Goal: Information Seeking & Learning: Find specific fact

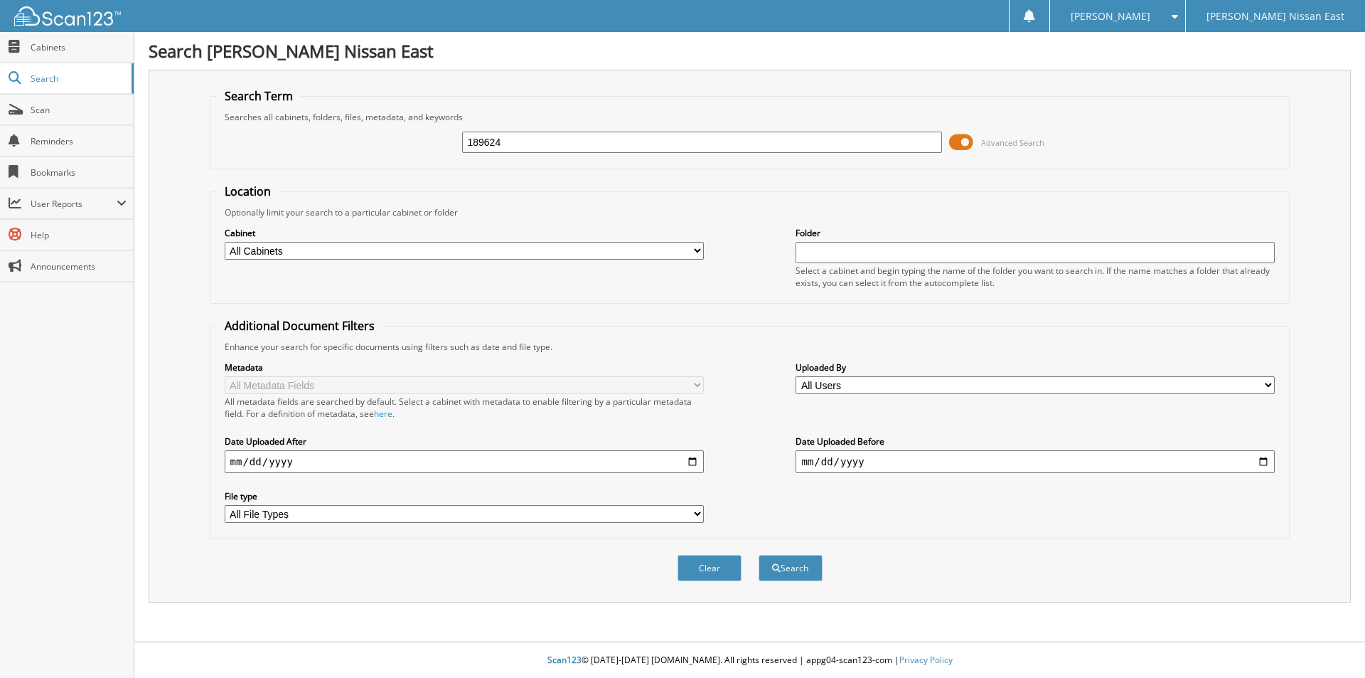
type input "189624"
click at [759, 555] on button "Search" at bounding box center [791, 568] width 64 height 26
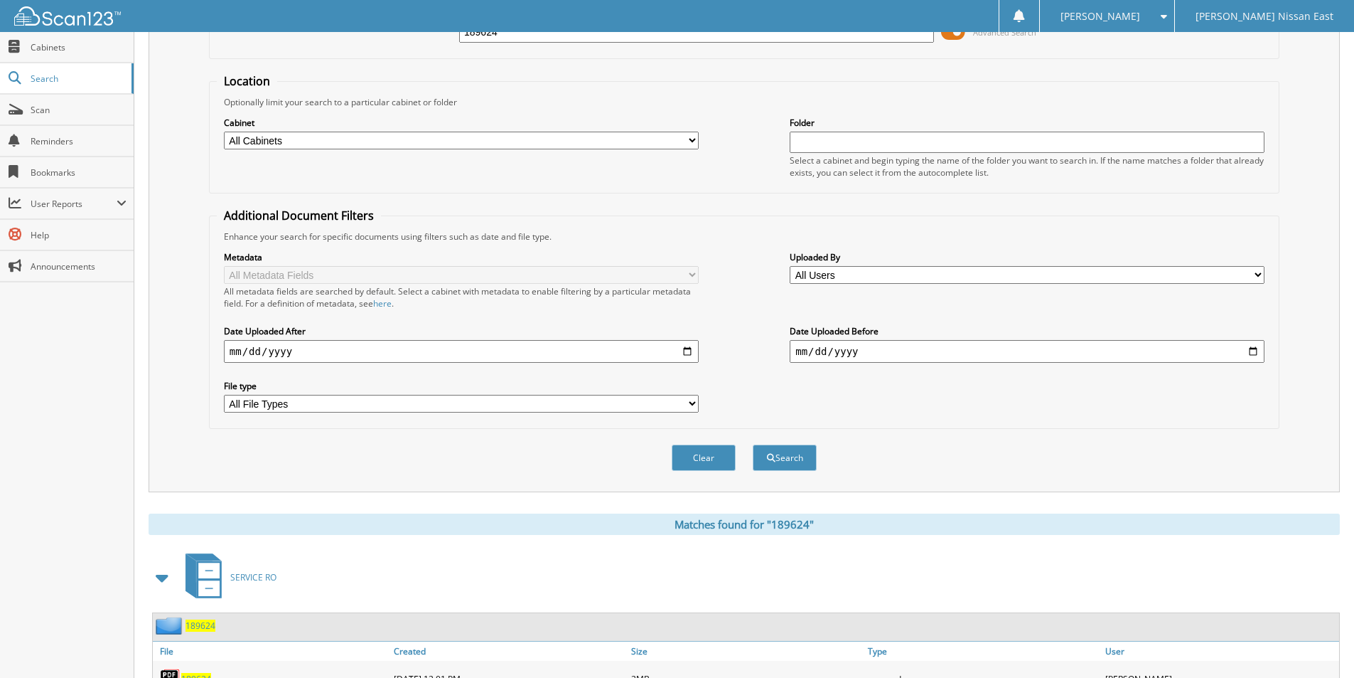
scroll to position [208, 0]
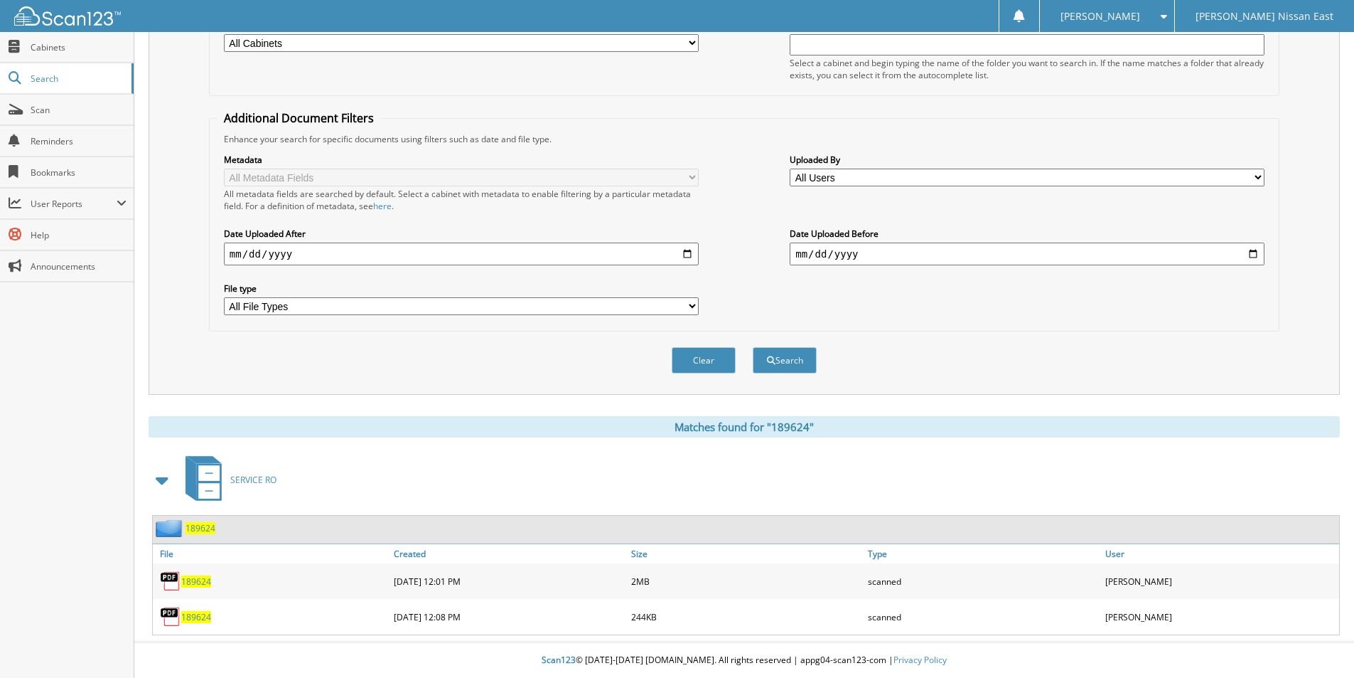
click at [188, 583] on span "189624" at bounding box center [196, 581] width 30 height 12
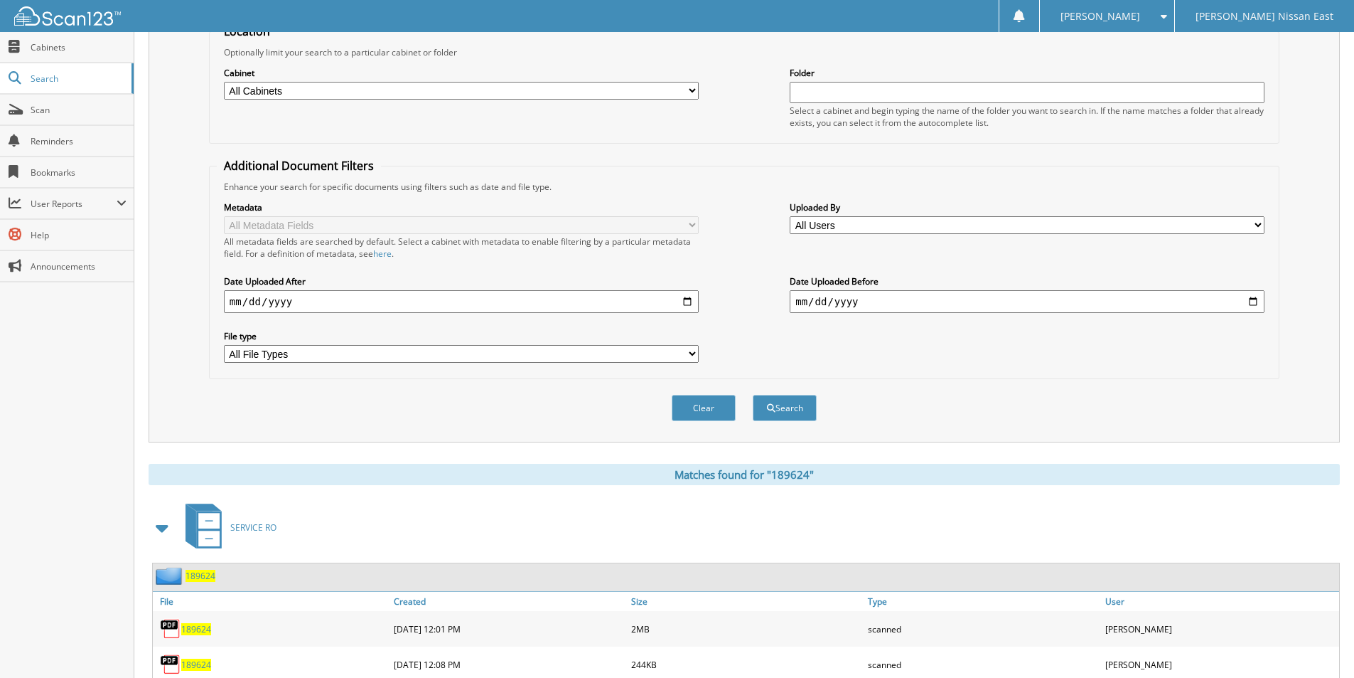
scroll to position [208, 0]
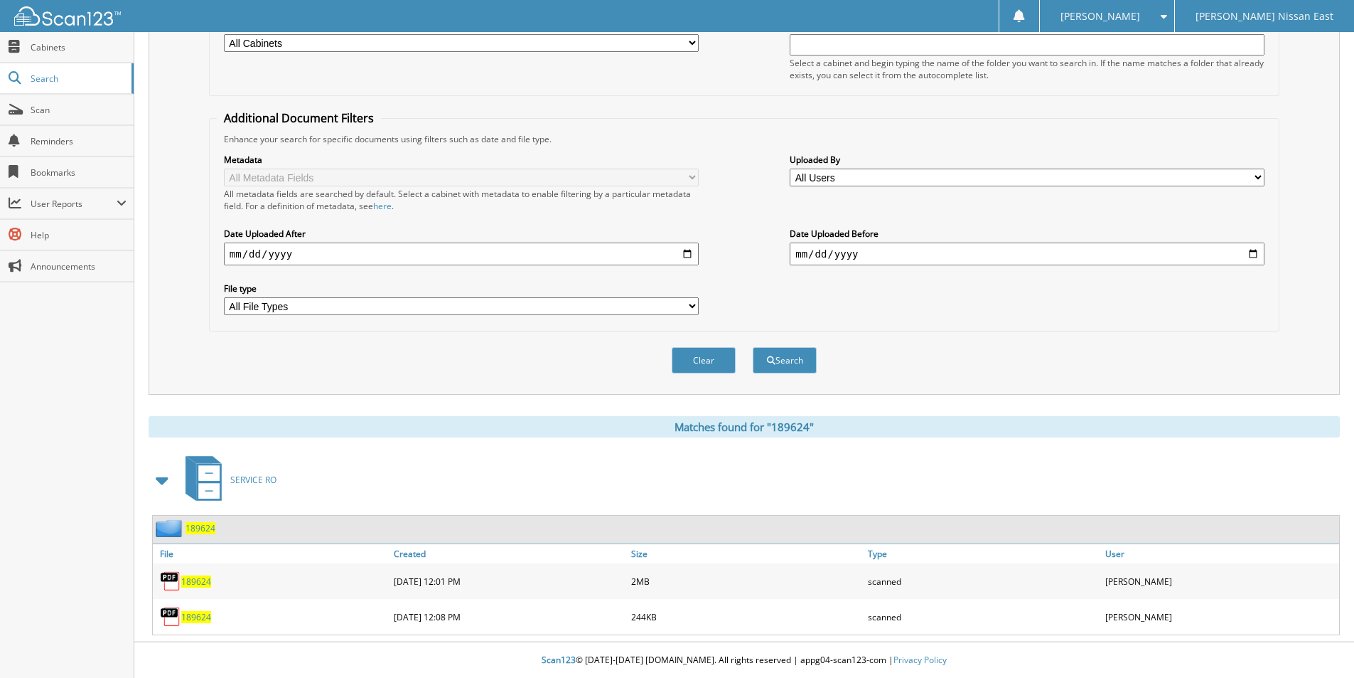
click at [187, 614] on span "189624" at bounding box center [196, 617] width 30 height 12
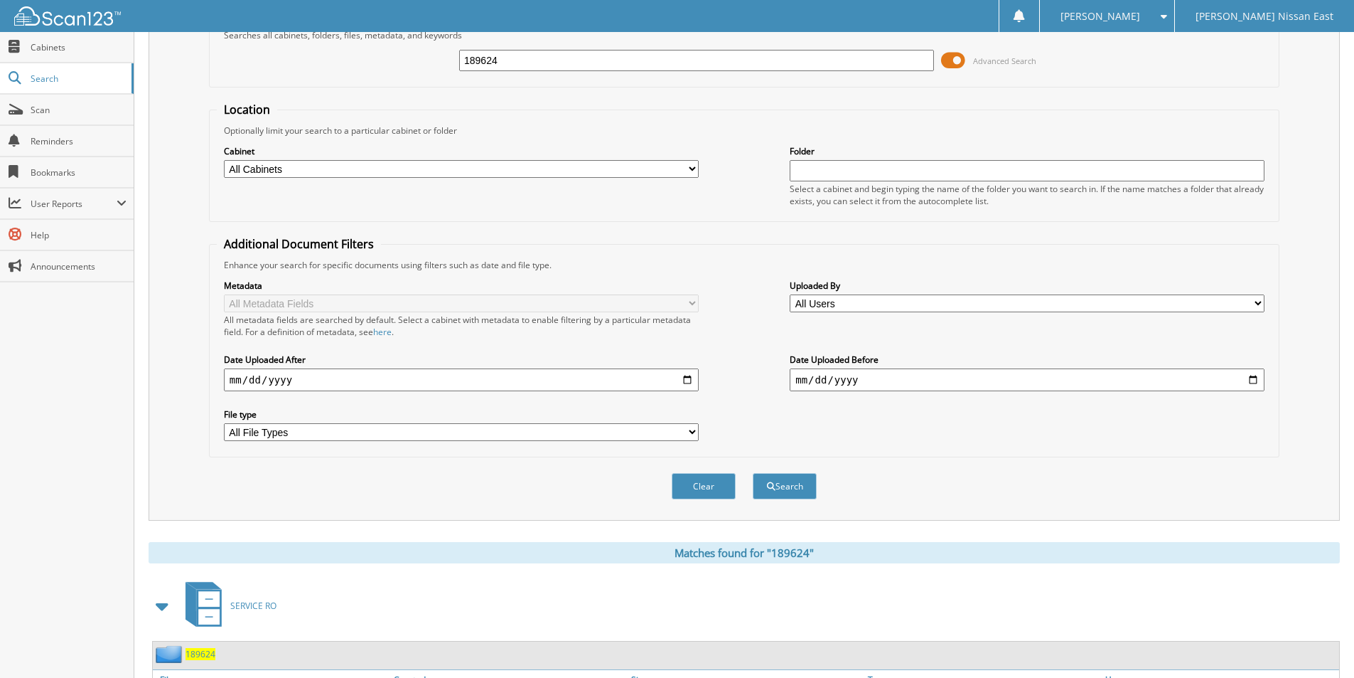
scroll to position [208, 0]
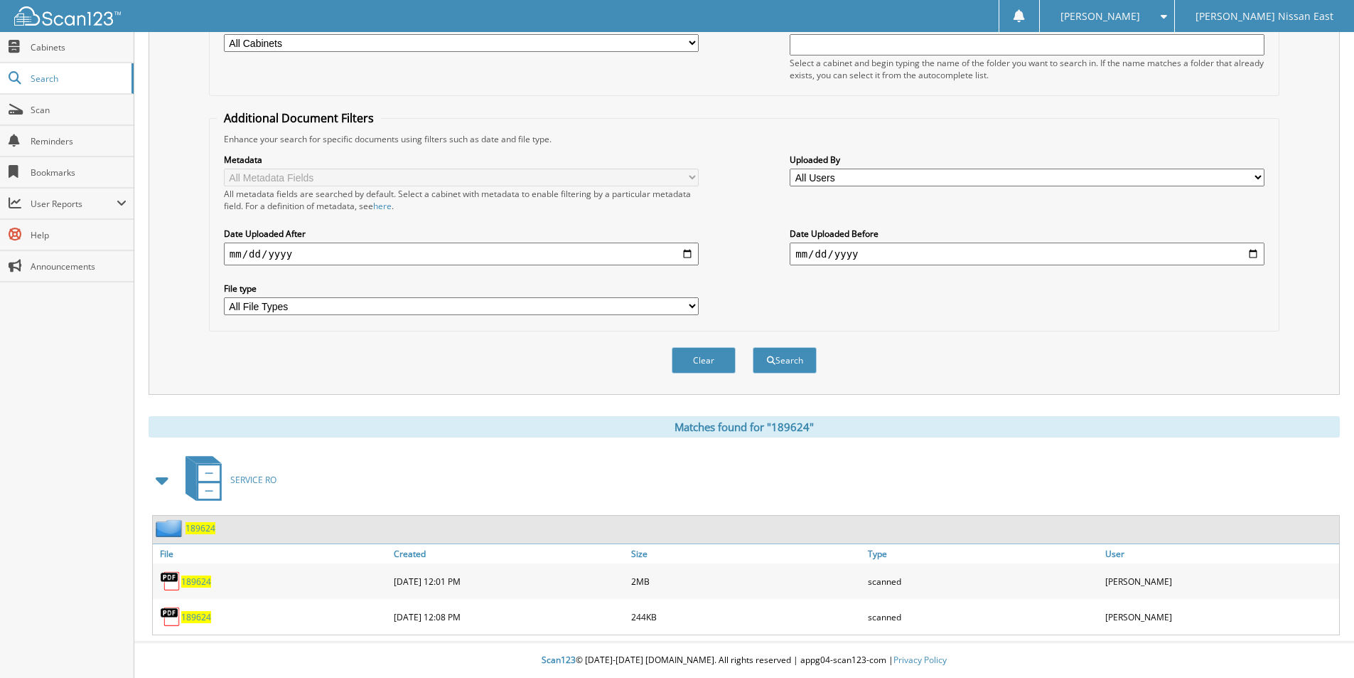
click at [186, 583] on span "189624" at bounding box center [196, 581] width 30 height 12
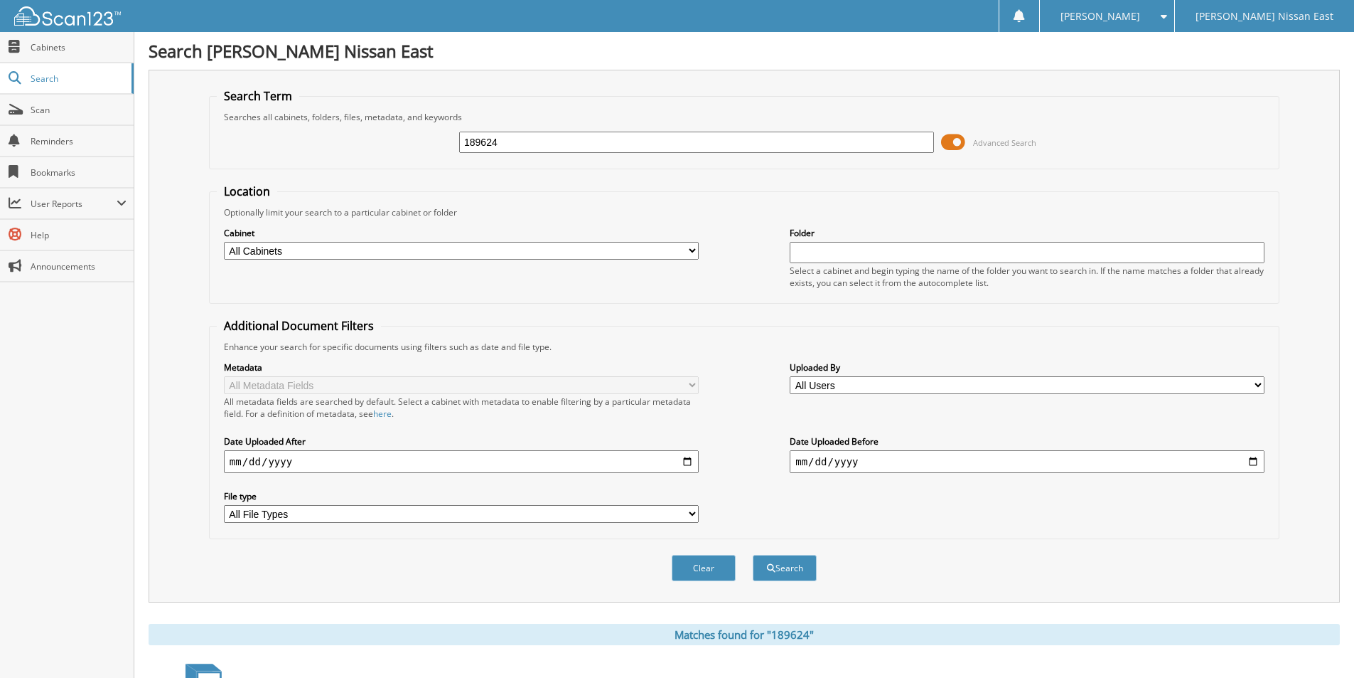
click at [518, 135] on input "189624" at bounding box center [696, 142] width 475 height 21
type input "189071"
click at [753, 555] on button "Search" at bounding box center [785, 568] width 64 height 26
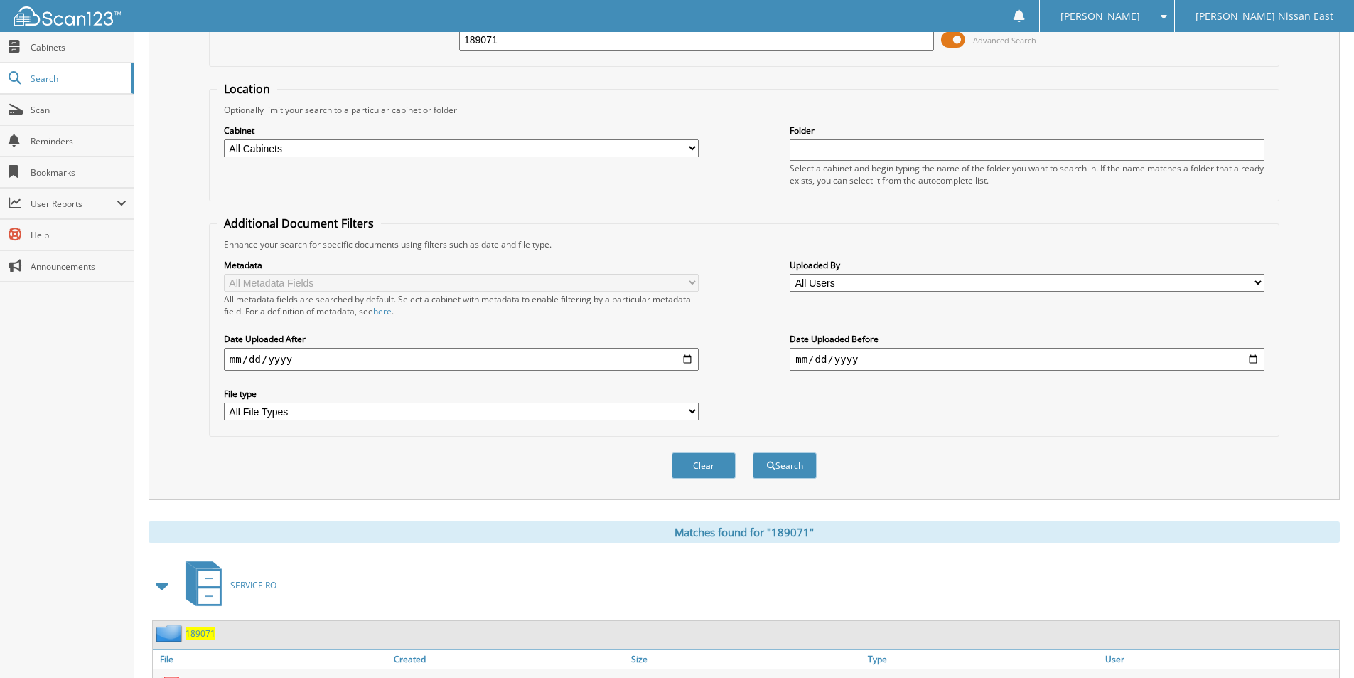
scroll to position [208, 0]
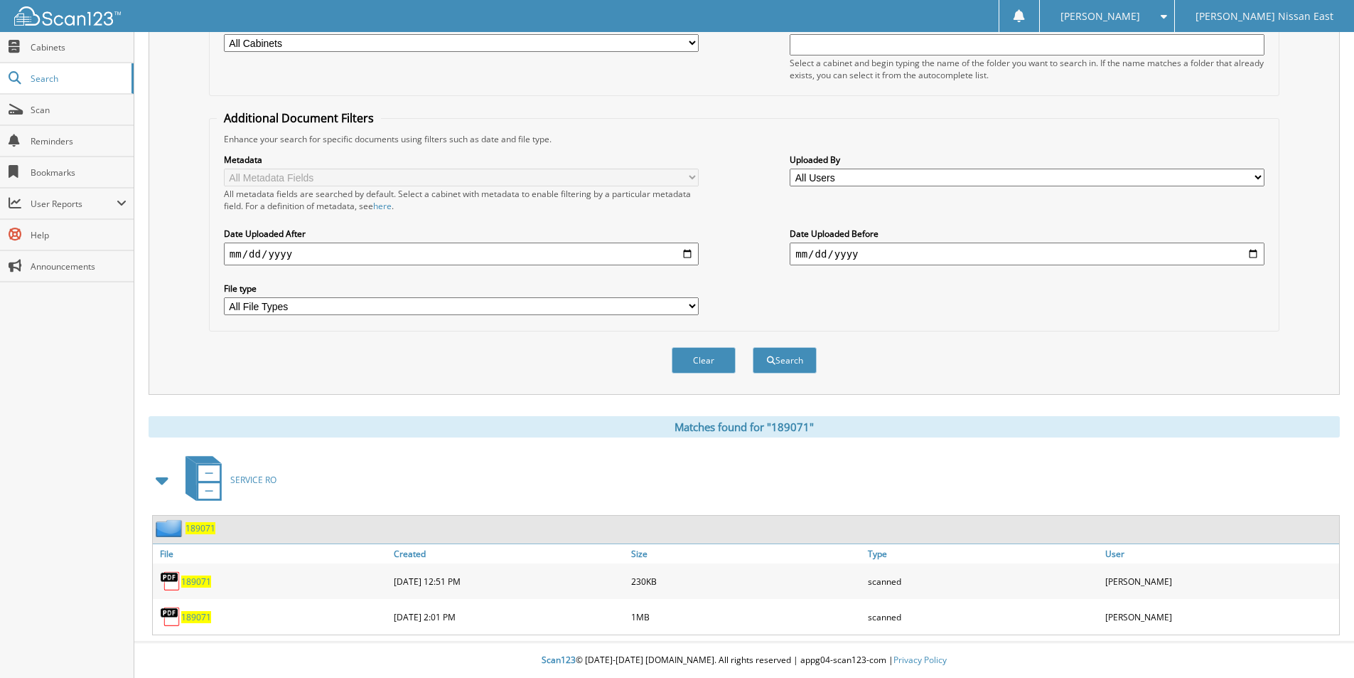
click at [202, 583] on span "189071" at bounding box center [196, 581] width 30 height 12
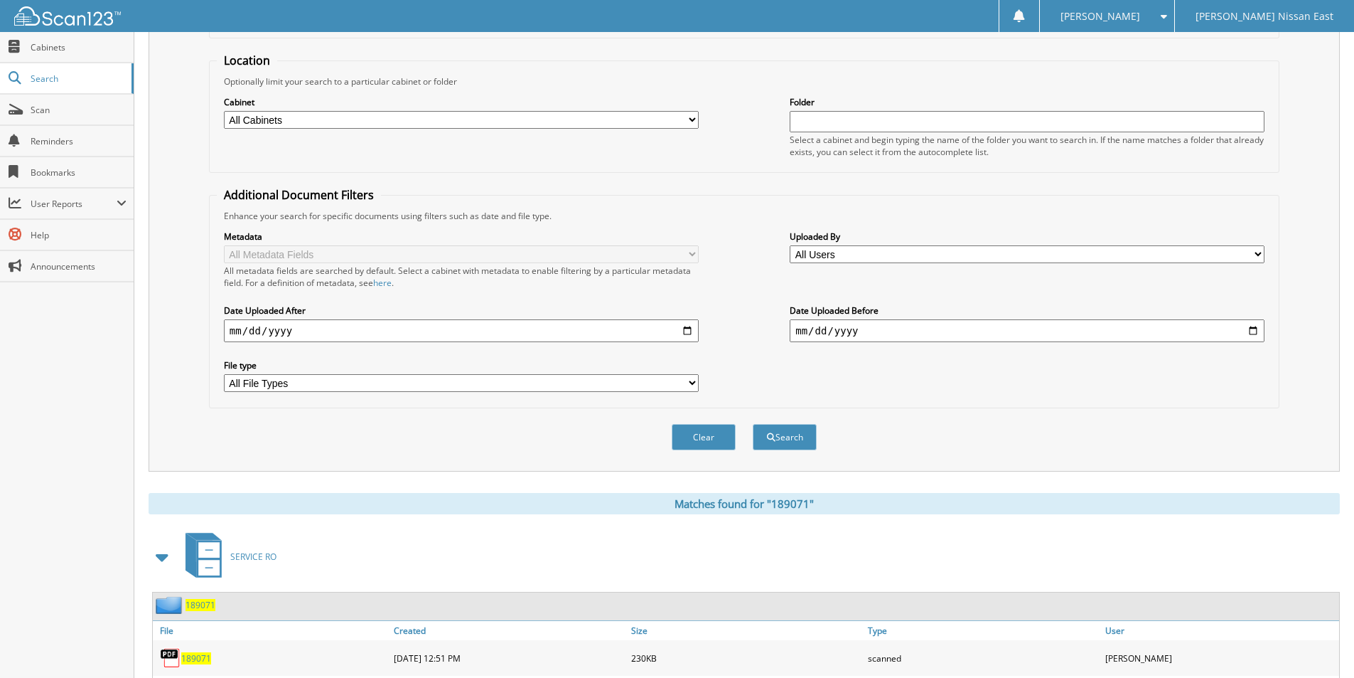
scroll to position [208, 0]
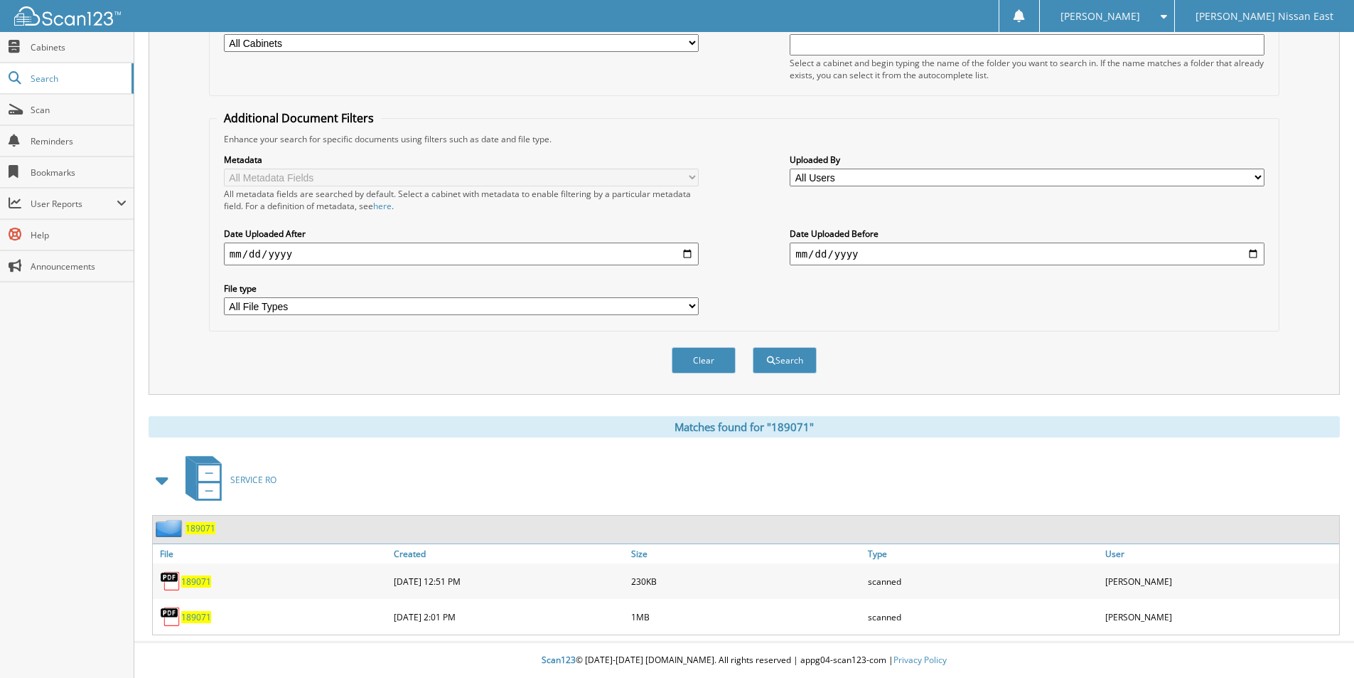
click at [208, 616] on span "189071" at bounding box center [196, 617] width 30 height 12
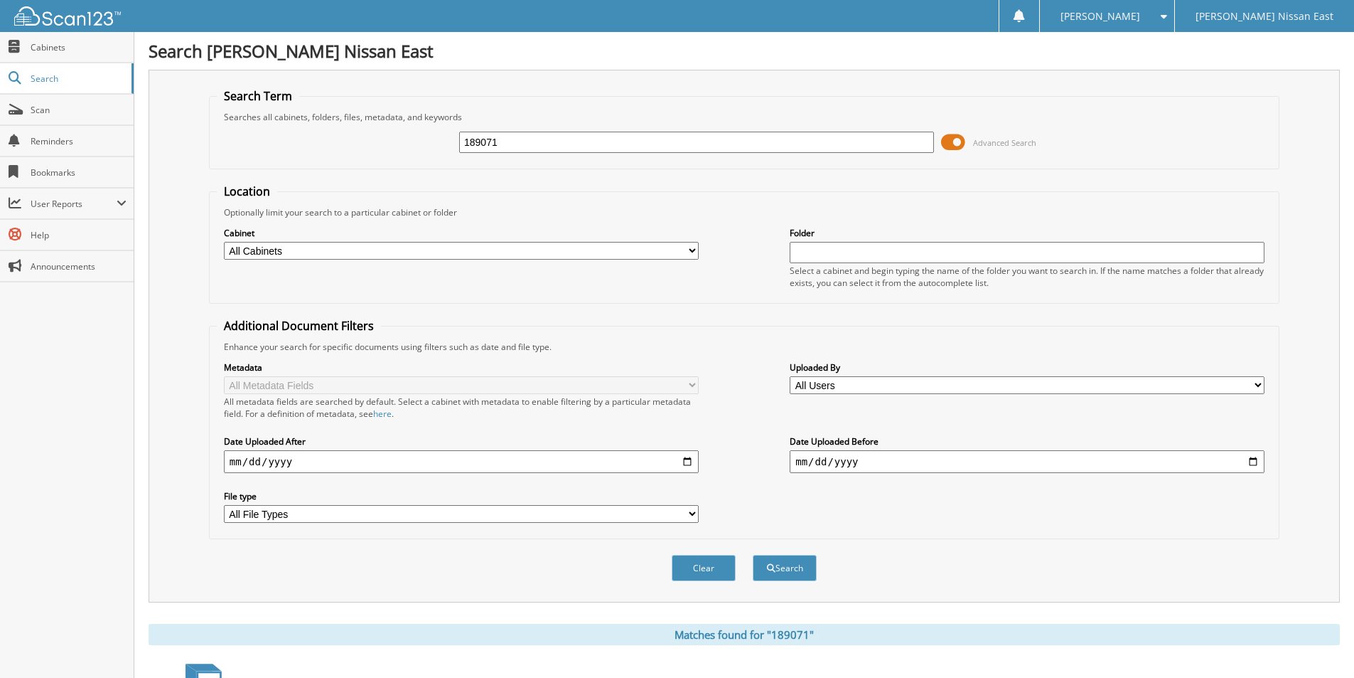
click at [491, 145] on input "189071" at bounding box center [696, 142] width 475 height 21
type input "190957"
click at [753, 555] on button "Search" at bounding box center [785, 568] width 64 height 26
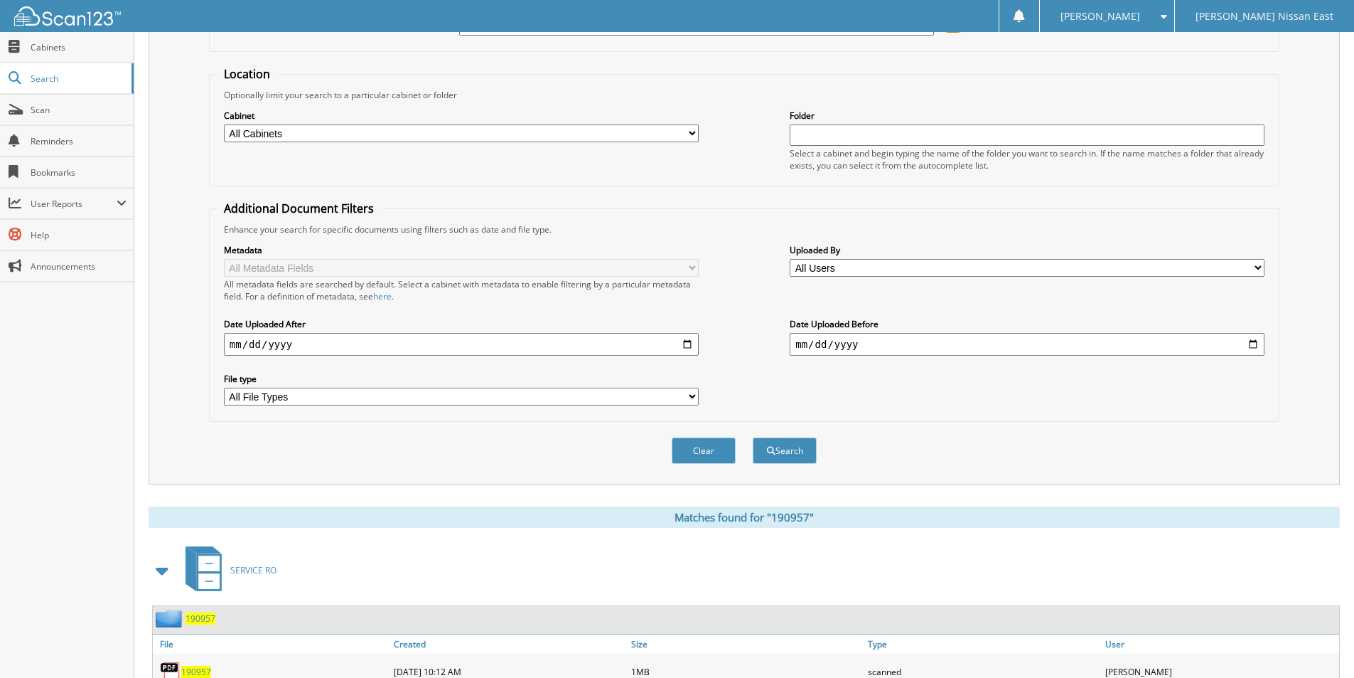
scroll to position [173, 0]
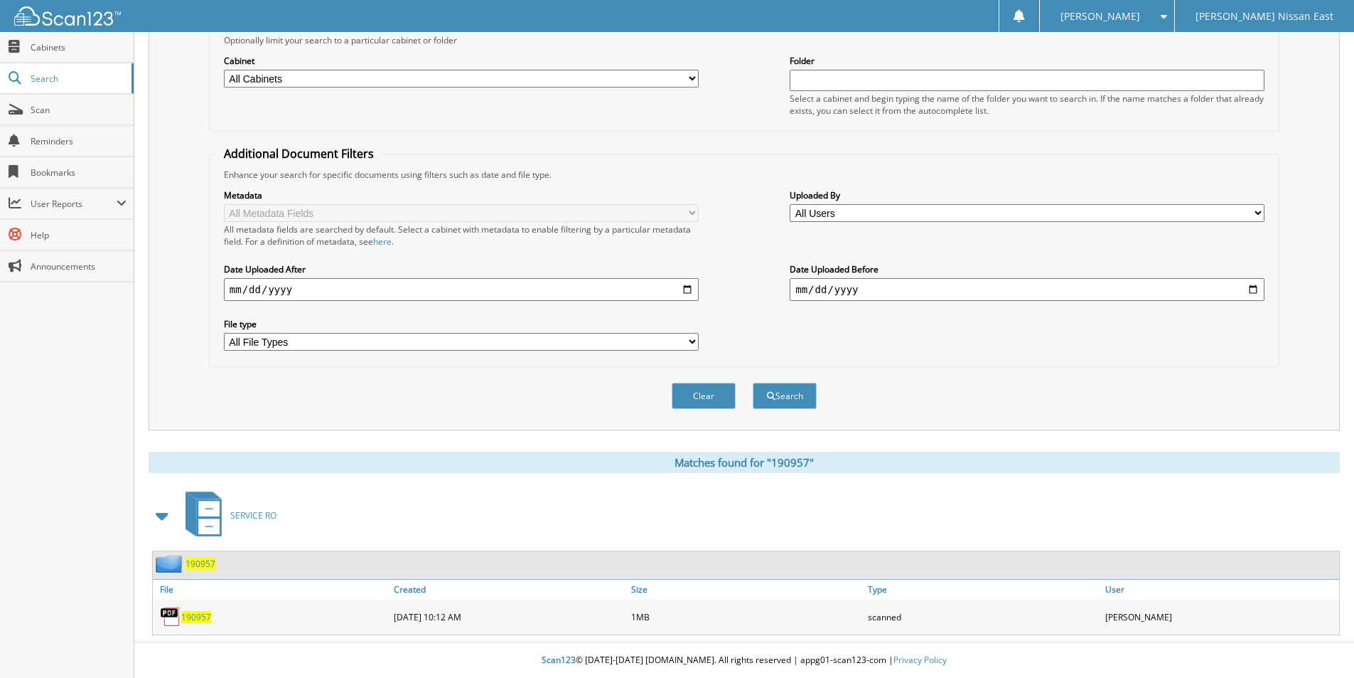
click at [195, 620] on span "190957" at bounding box center [196, 617] width 30 height 12
